Goal: Check status: Check status

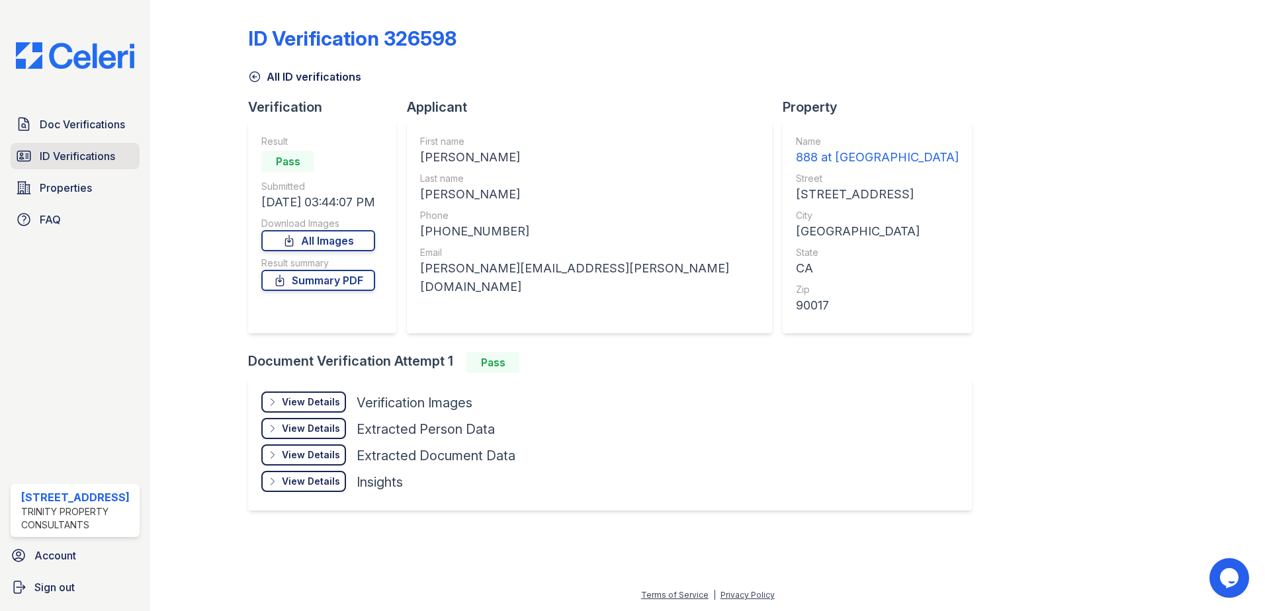
click at [89, 147] on link "ID Verifications" at bounding box center [75, 156] width 129 height 26
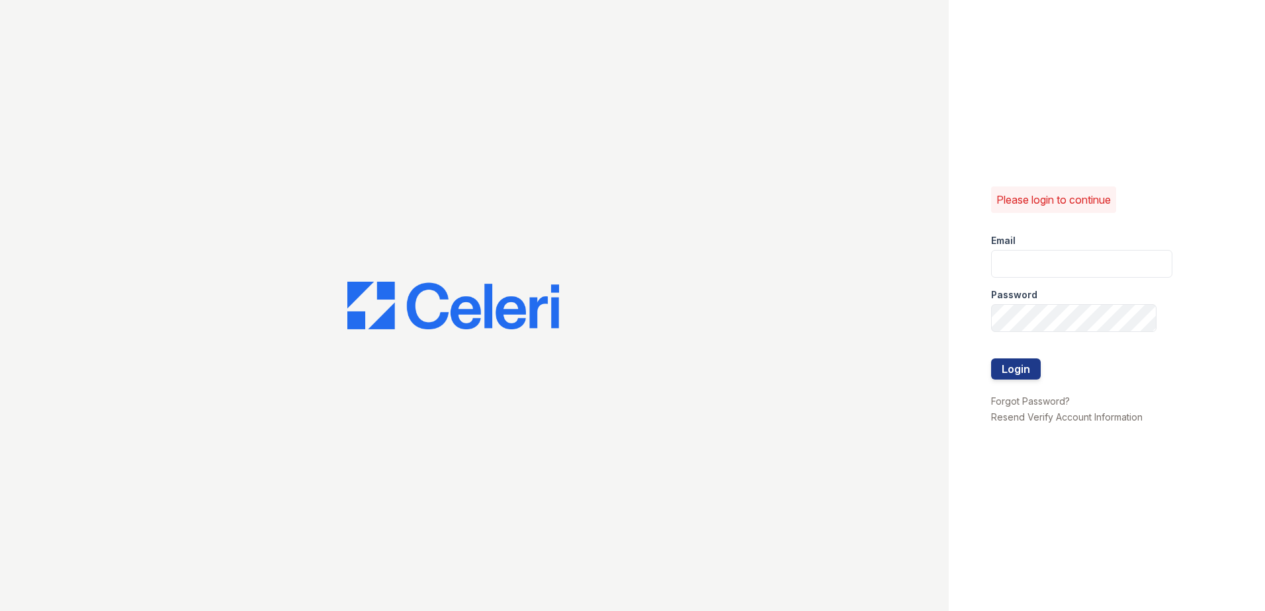
type input "[EMAIL_ADDRESS][DOMAIN_NAME]"
click at [1015, 368] on button "Login" at bounding box center [1016, 369] width 50 height 21
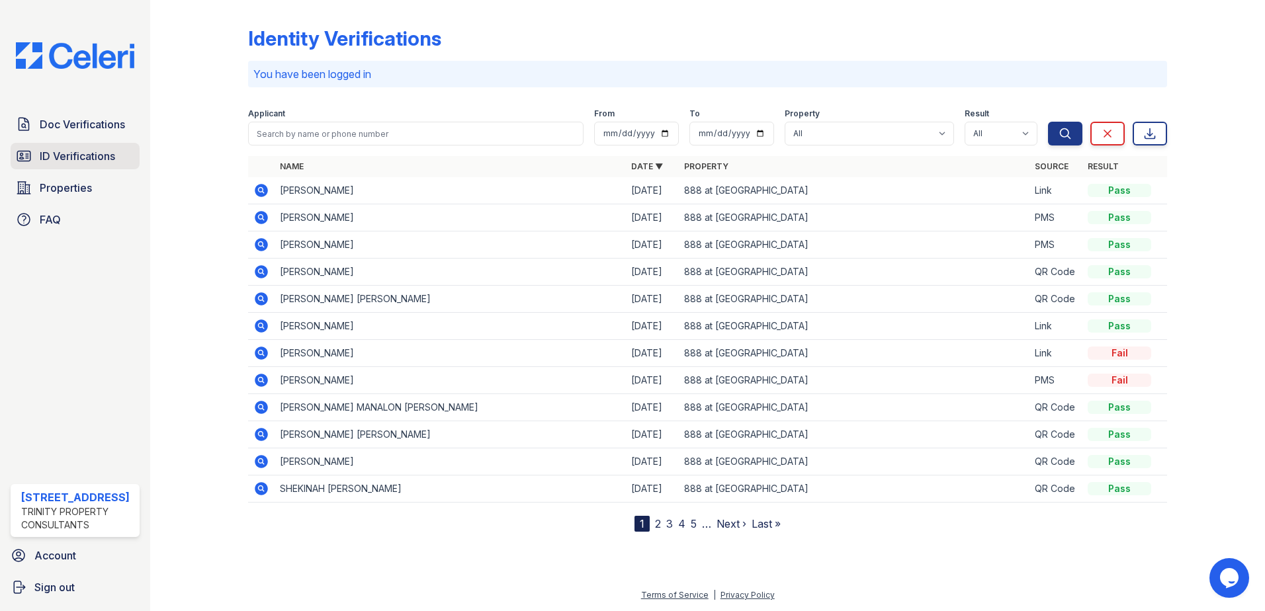
click at [57, 161] on span "ID Verifications" at bounding box center [77, 156] width 75 height 16
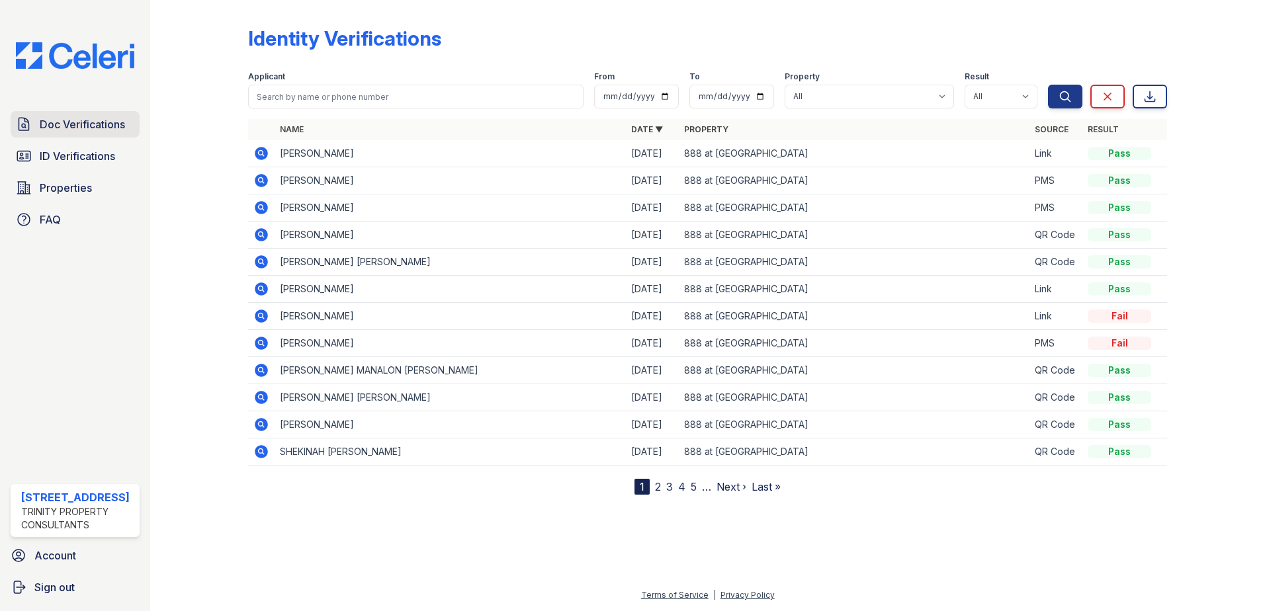
click at [69, 122] on span "Doc Verifications" at bounding box center [82, 124] width 85 height 16
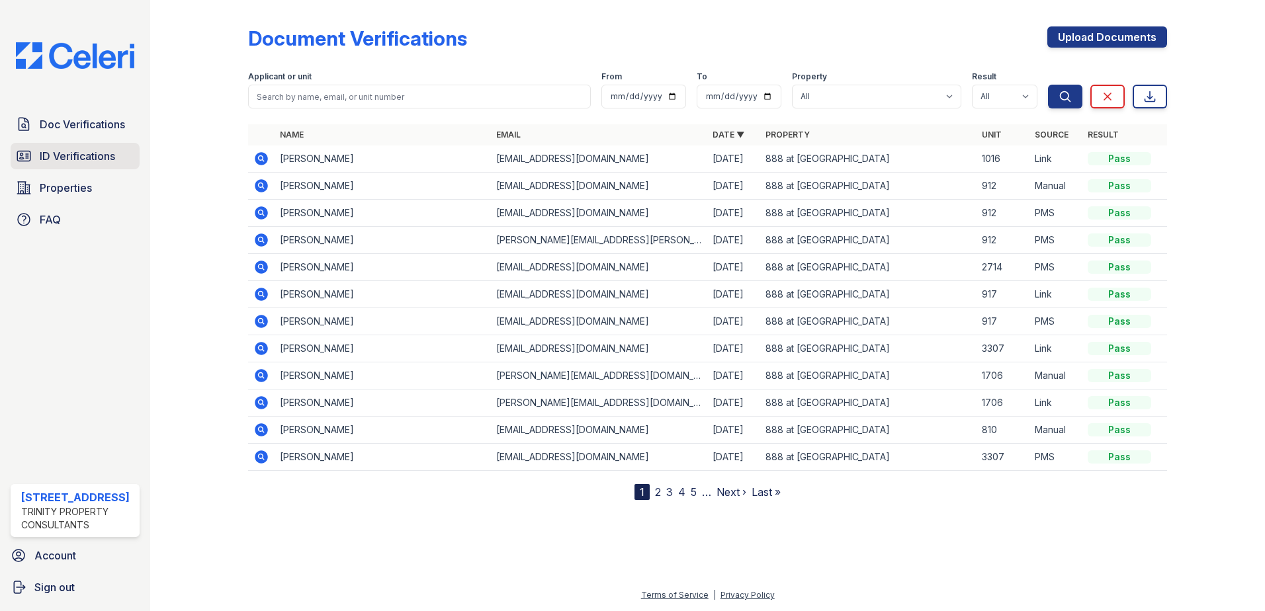
click at [69, 159] on span "ID Verifications" at bounding box center [77, 156] width 75 height 16
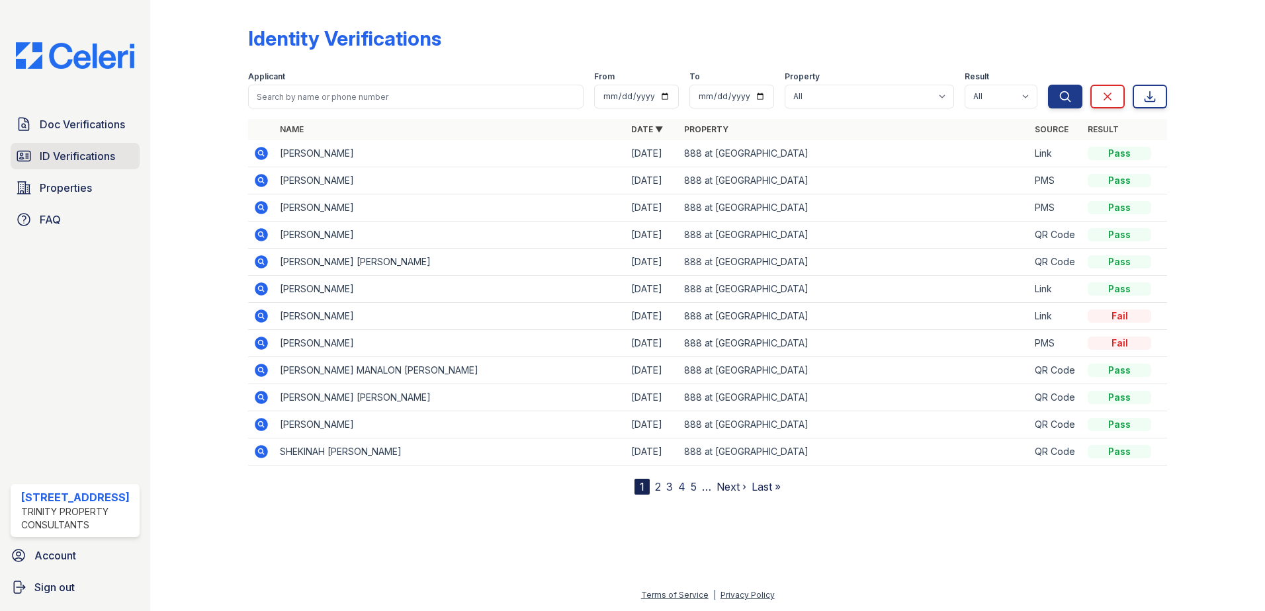
click at [85, 155] on span "ID Verifications" at bounding box center [77, 156] width 75 height 16
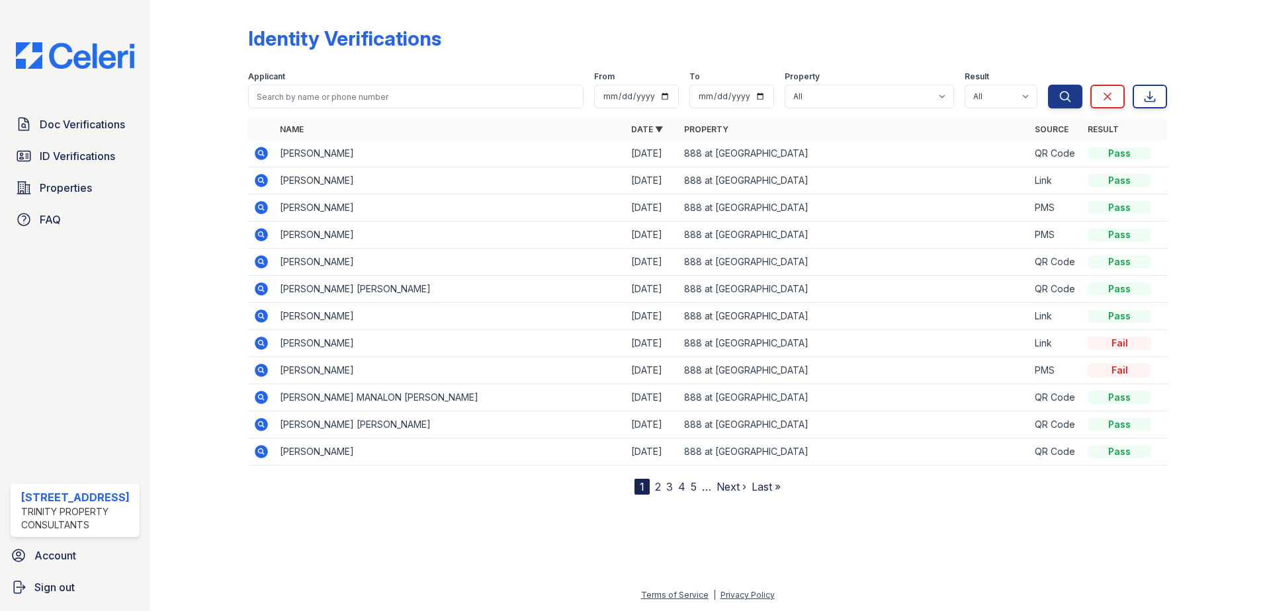
click at [85, 155] on span "ID Verifications" at bounding box center [77, 156] width 75 height 16
click at [263, 153] on icon at bounding box center [261, 154] width 16 height 16
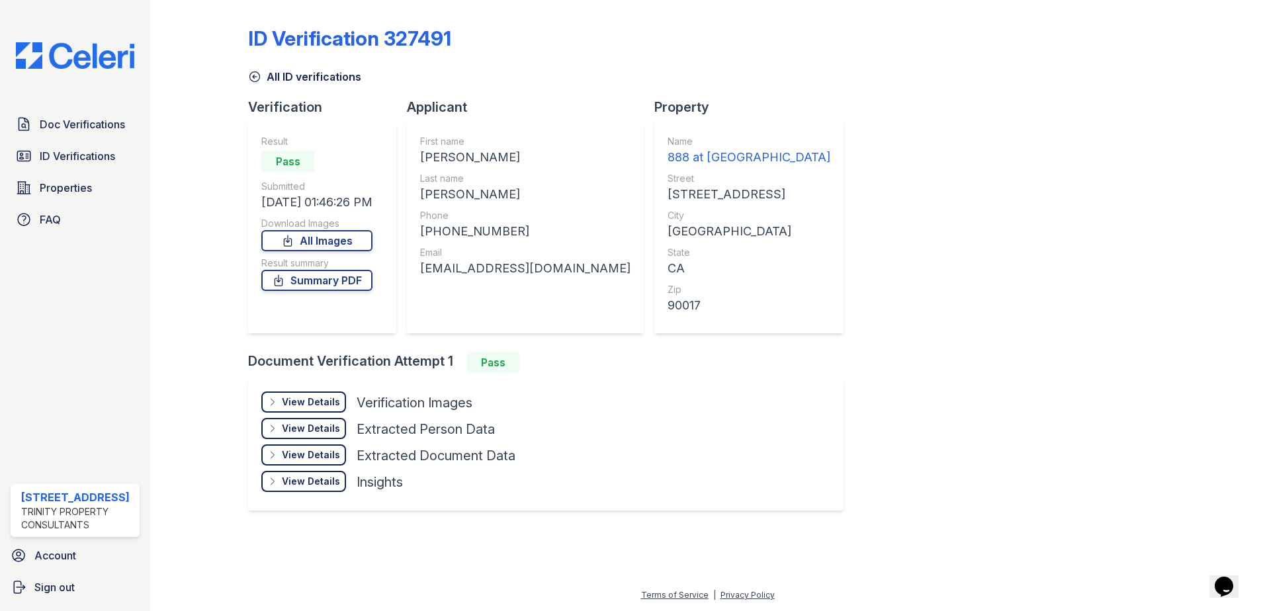
click at [490, 274] on div "allisvanityswim@gmail.com" at bounding box center [525, 268] width 210 height 19
copy div "allisvanityswim@gmail.com"
click at [469, 221] on div "Phone" at bounding box center [525, 215] width 210 height 13
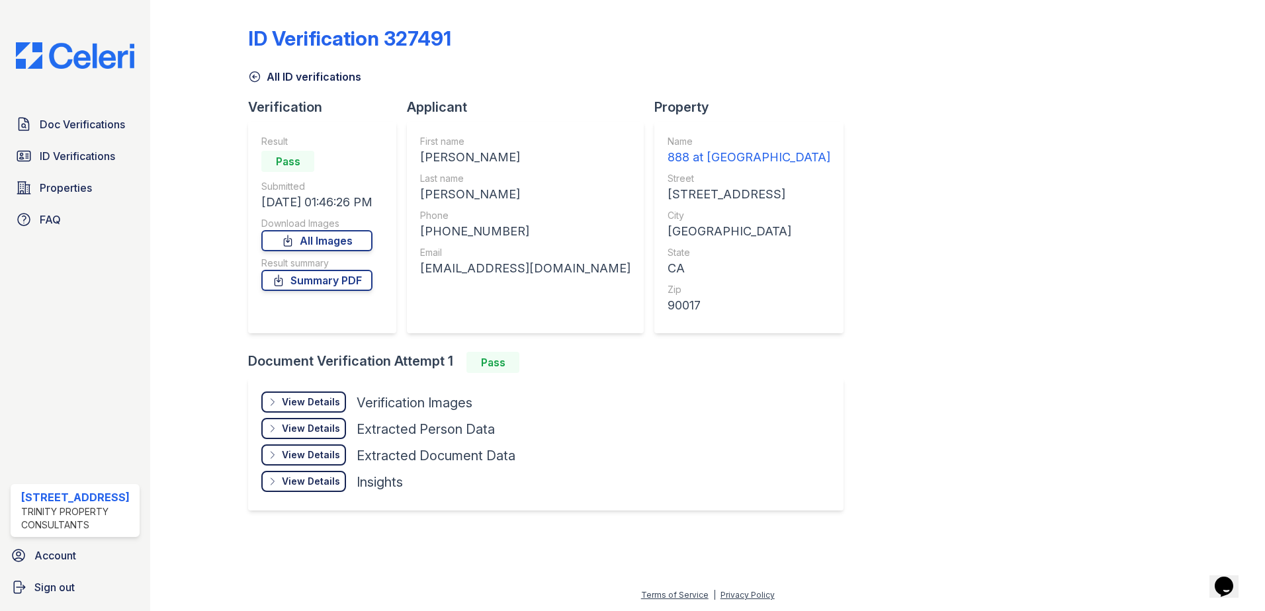
click at [482, 236] on div "+16469190202" at bounding box center [525, 231] width 210 height 19
copy div "16469190202"
click at [455, 161] on div "KATHERINE" at bounding box center [525, 157] width 210 height 19
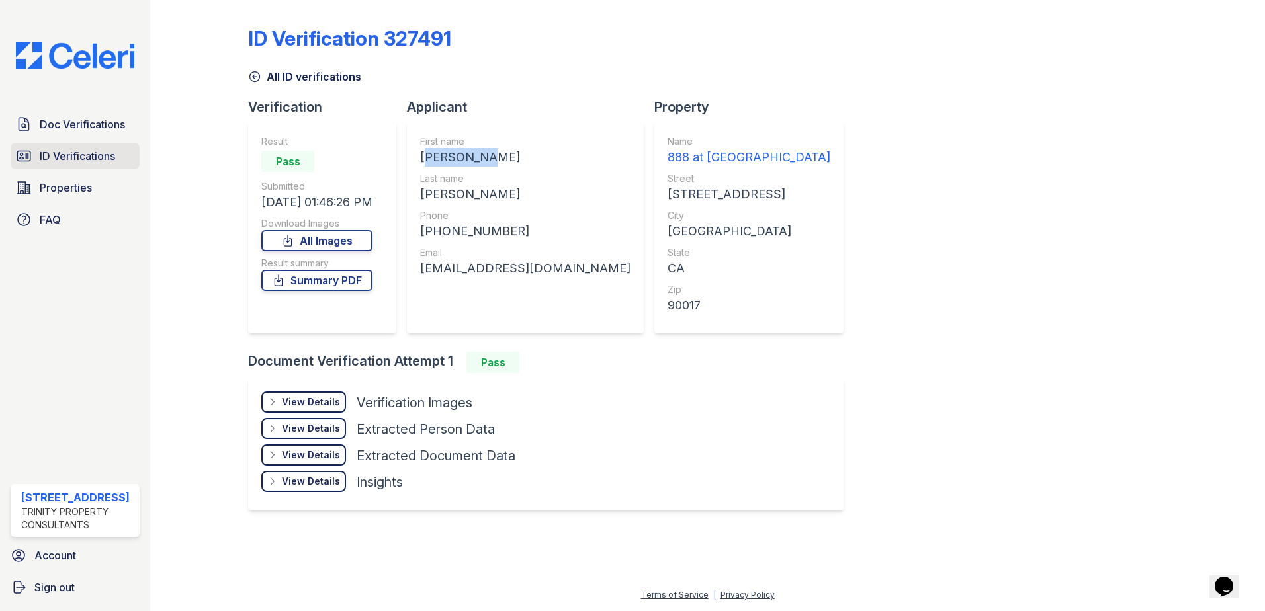
click at [46, 169] on link "ID Verifications" at bounding box center [75, 156] width 129 height 26
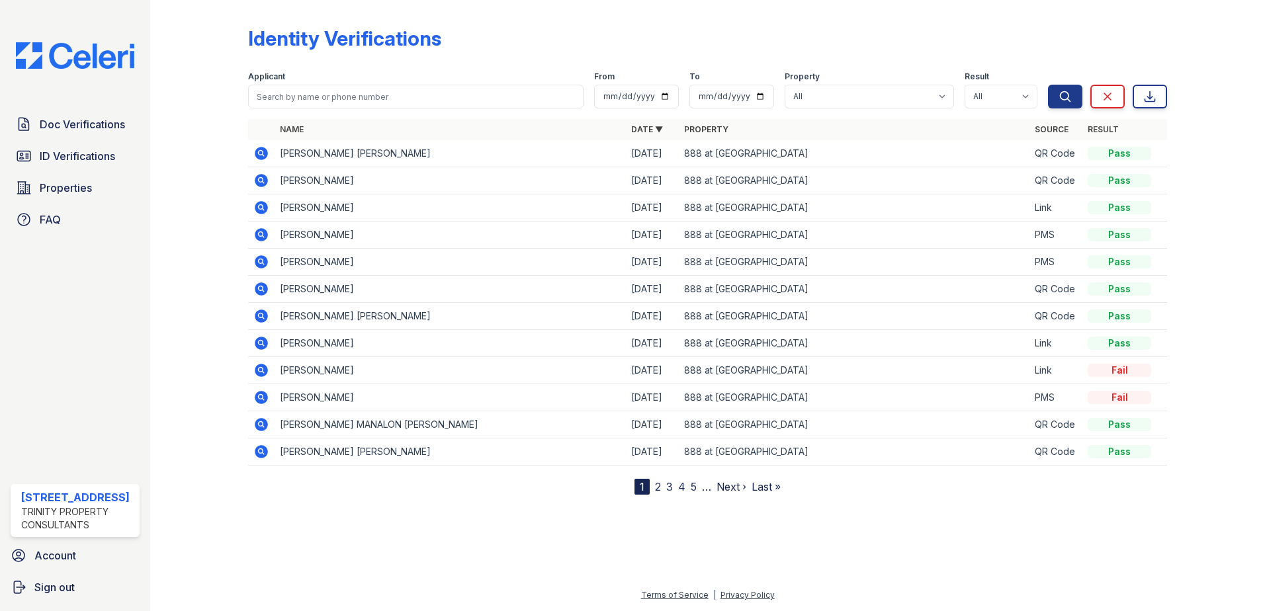
click at [261, 150] on icon at bounding box center [261, 154] width 16 height 16
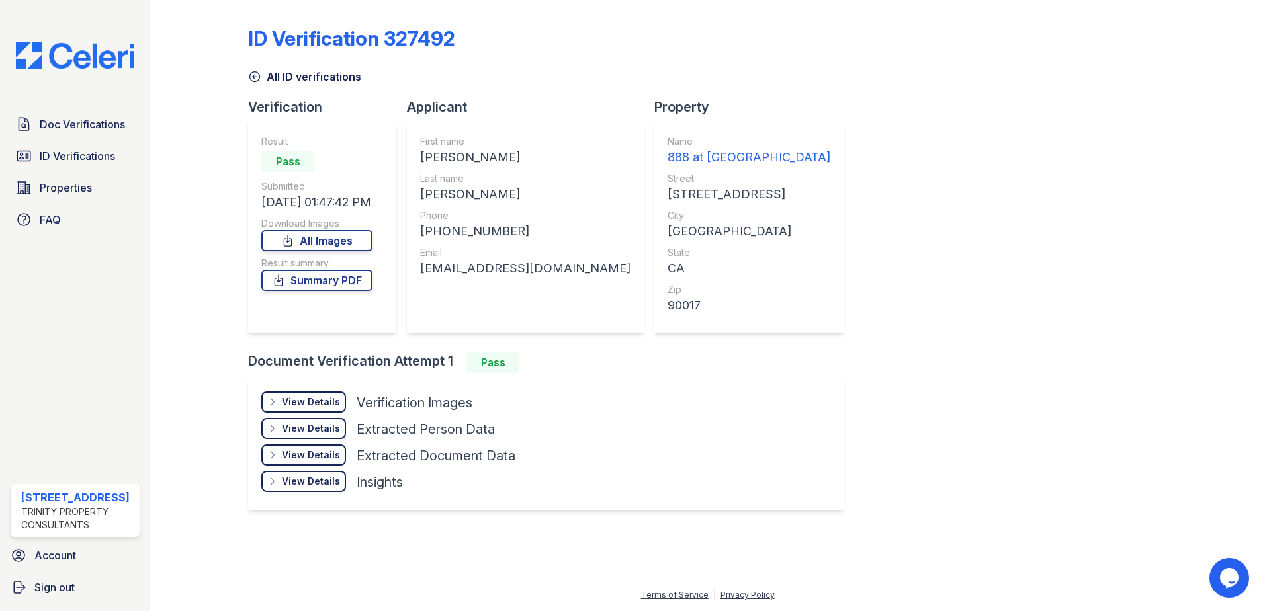
drag, startPoint x: 439, startPoint y: 153, endPoint x: 439, endPoint y: 160, distance: 7.3
click at [440, 153] on div "KELSEY ABIGAIL" at bounding box center [525, 157] width 210 height 19
click at [478, 255] on div "Email" at bounding box center [525, 252] width 210 height 13
click at [485, 265] on div "kelseycarrillo1@gmail.com" at bounding box center [525, 268] width 210 height 19
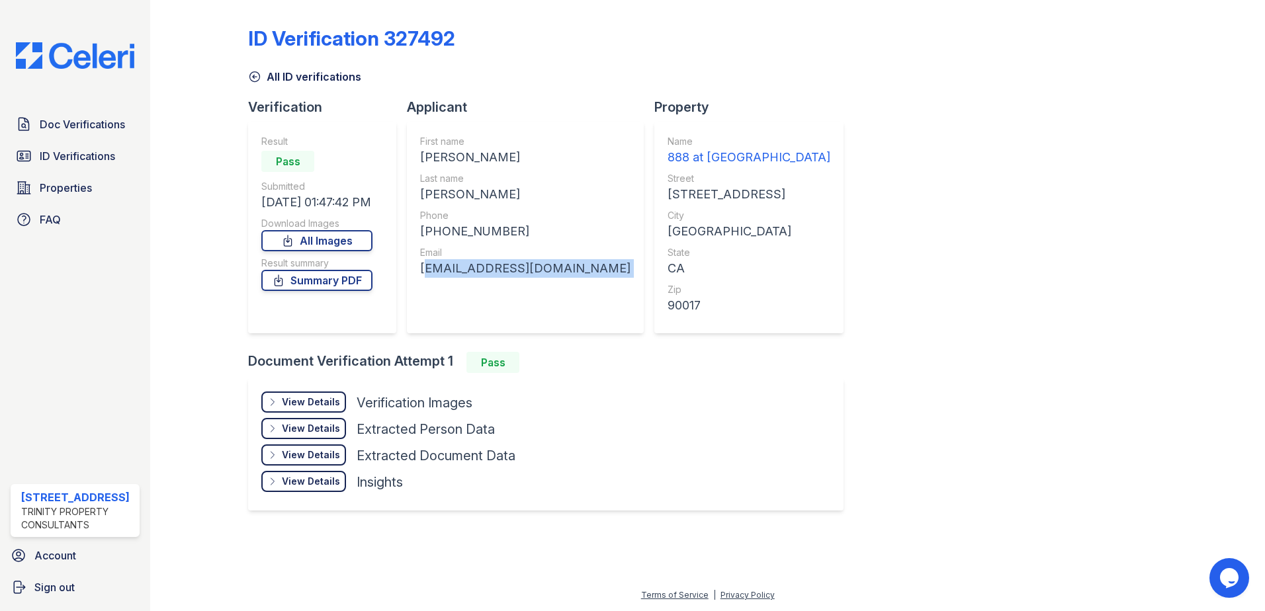
click at [485, 265] on div "kelseycarrillo1@gmail.com" at bounding box center [525, 268] width 210 height 19
copy div "kelseycarrillo1@gmail.com"
click at [488, 229] on div "+18185818054" at bounding box center [525, 231] width 210 height 19
copy div "18185818054"
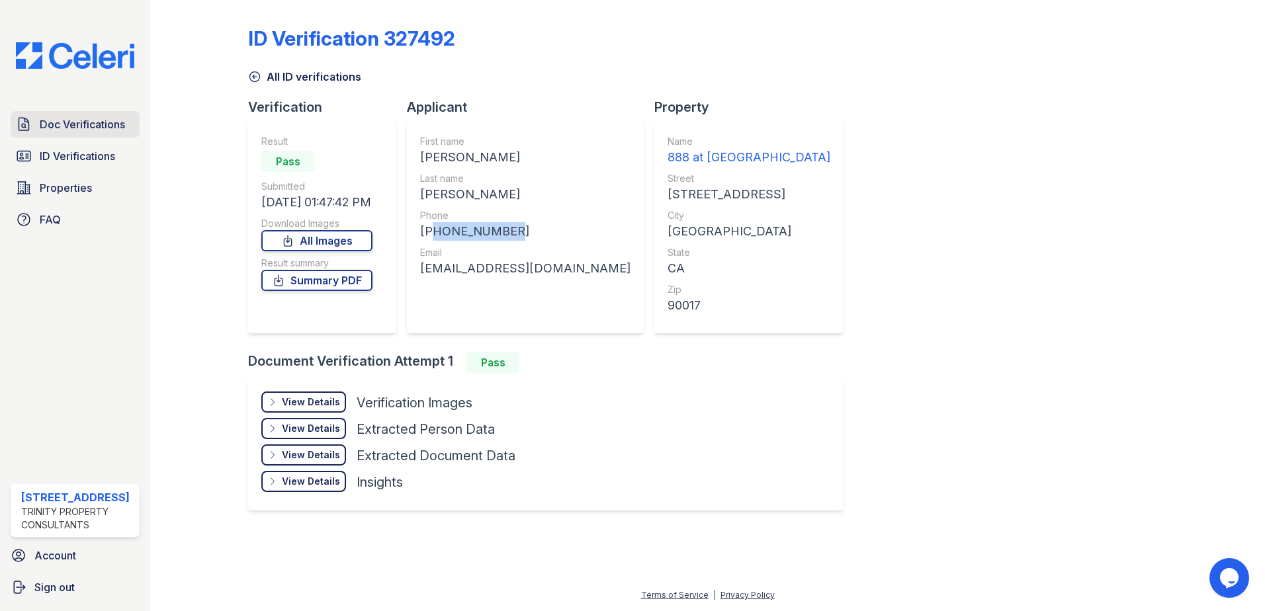
click at [104, 128] on span "Doc Verifications" at bounding box center [82, 124] width 85 height 16
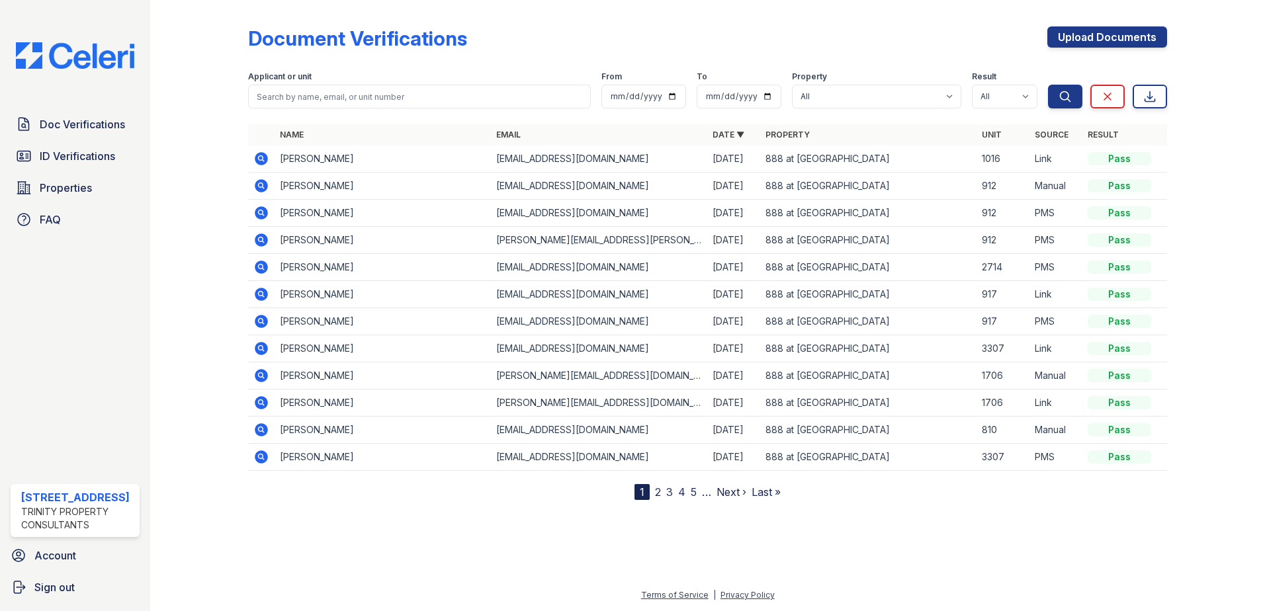
click at [262, 160] on icon at bounding box center [261, 159] width 16 height 16
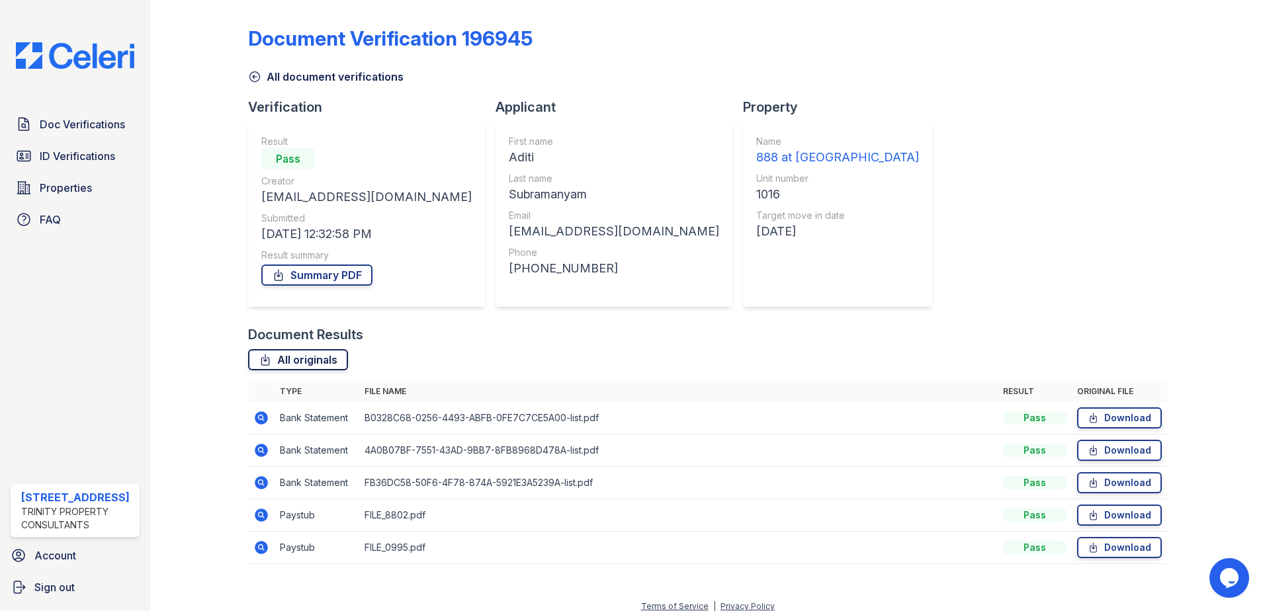
click at [304, 359] on link "All originals" at bounding box center [298, 359] width 100 height 21
click at [354, 270] on link "Summary PDF" at bounding box center [316, 275] width 111 height 21
click at [253, 73] on icon at bounding box center [254, 76] width 13 height 13
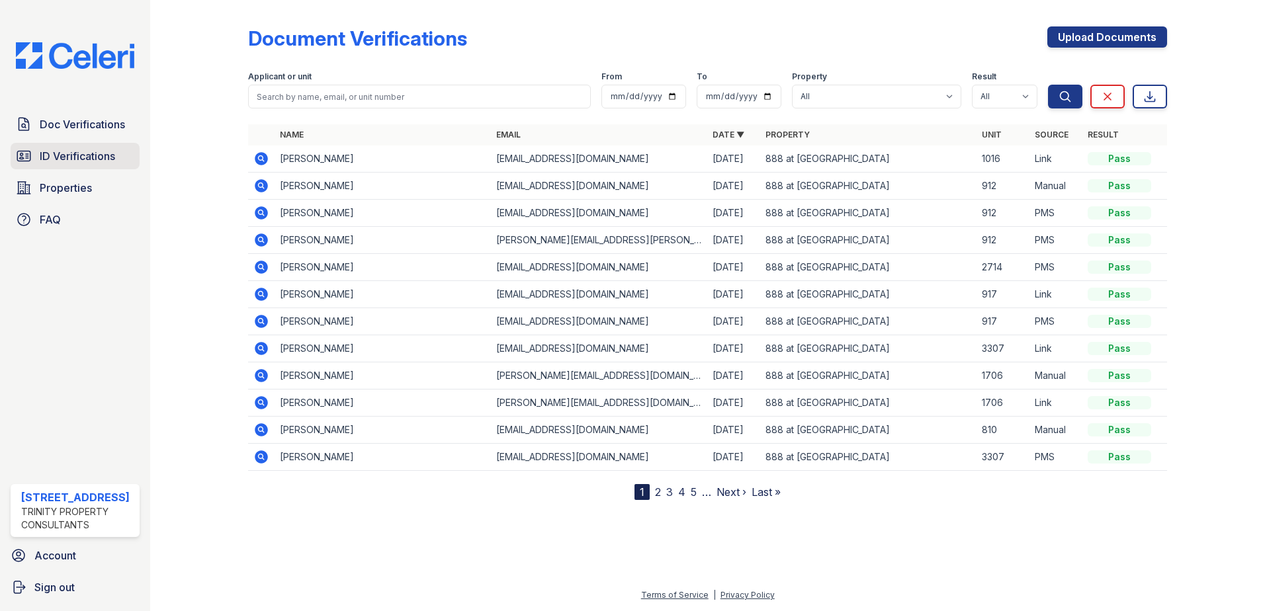
click at [97, 155] on span "ID Verifications" at bounding box center [77, 156] width 75 height 16
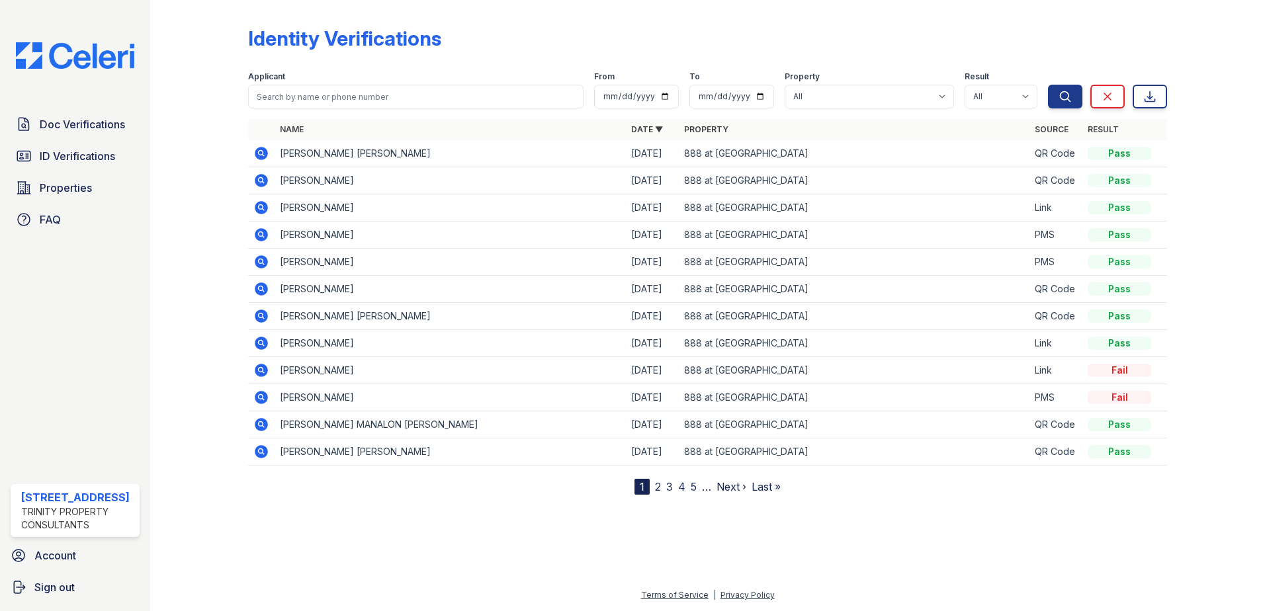
click at [263, 208] on icon at bounding box center [261, 208] width 16 height 16
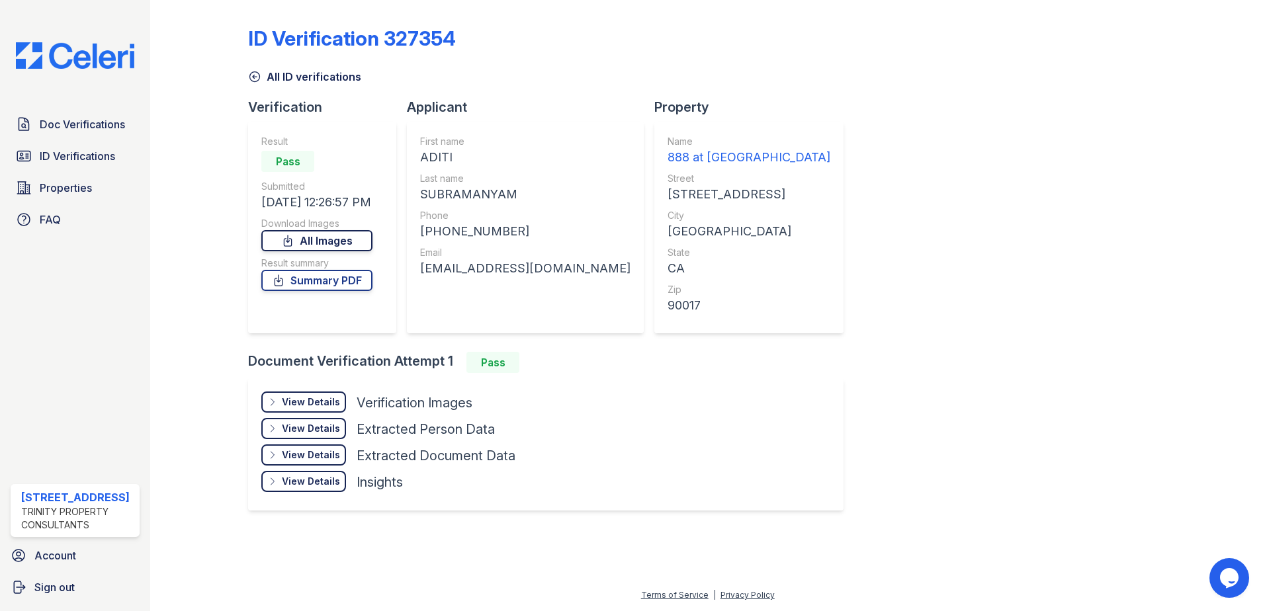
click at [319, 239] on link "All Images" at bounding box center [316, 240] width 111 height 21
click at [347, 278] on link "Summary PDF" at bounding box center [316, 280] width 111 height 21
